Goal: Transaction & Acquisition: Purchase product/service

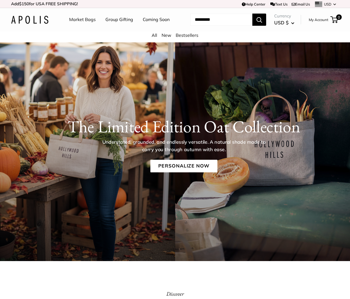
click at [83, 20] on link "Market Bags" at bounding box center [82, 19] width 27 height 8
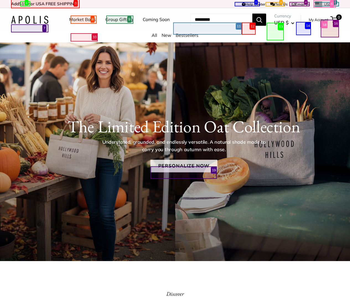
click at [184, 172] on link "Personalize Now" at bounding box center [183, 166] width 67 height 13
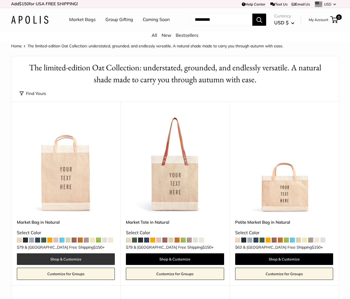
click at [66, 265] on link "Shop & Customize" at bounding box center [66, 259] width 98 height 12
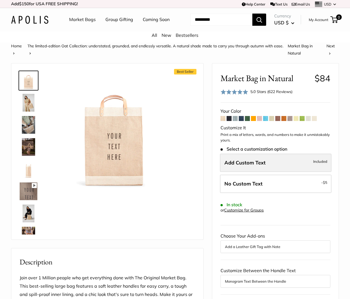
click at [276, 169] on label "Add Custom Text Included" at bounding box center [275, 163] width 111 height 18
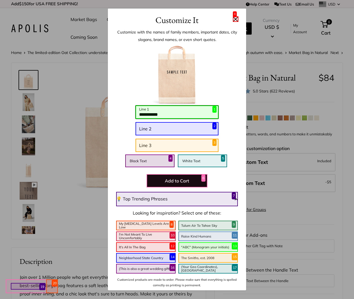
type input "**********"
click at [150, 160] on label "Black Text" at bounding box center [149, 160] width 49 height 13
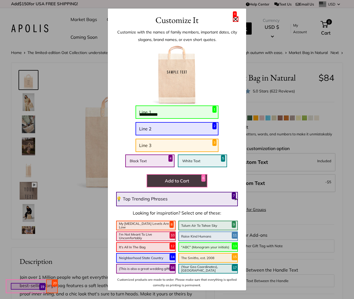
click at [177, 181] on button "Add to Cart" at bounding box center [177, 180] width 61 height 13
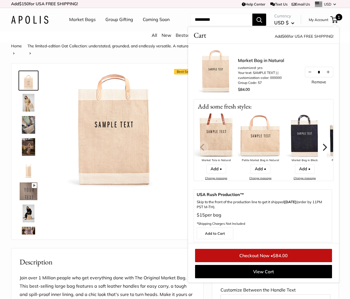
click at [263, 262] on link "Checkout Now • $84.00" at bounding box center [263, 255] width 137 height 13
